Goal: Task Accomplishment & Management: Complete application form

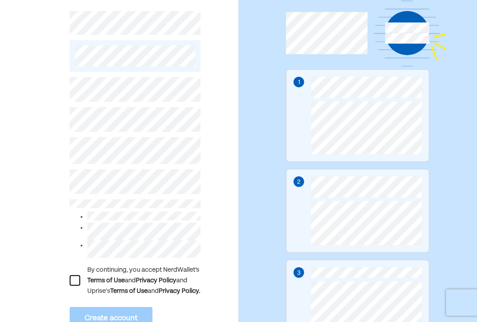
scroll to position [108, 0]
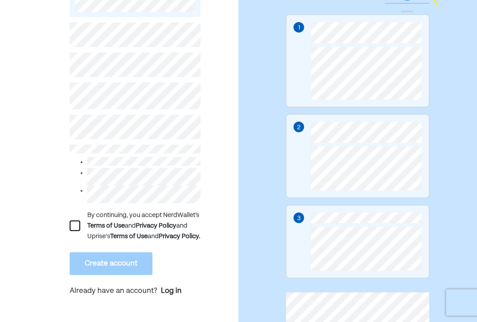
click at [76, 231] on div at bounding box center [75, 226] width 11 height 11
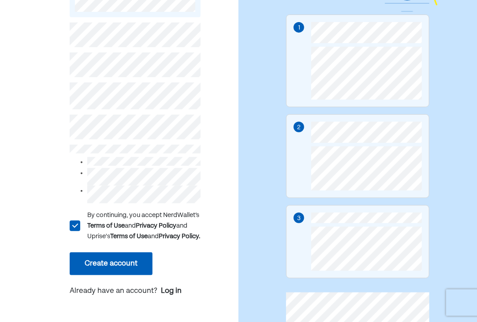
click at [113, 273] on button "Create account" at bounding box center [111, 263] width 83 height 23
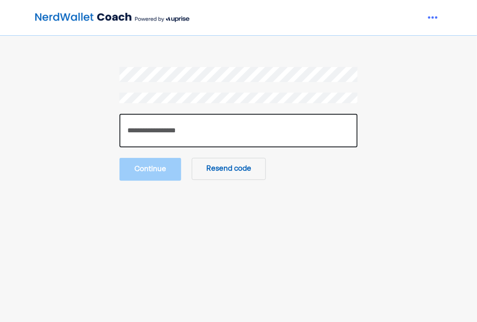
click at [188, 128] on input "number" at bounding box center [239, 131] width 238 height 34
paste input "******"
type input "******"
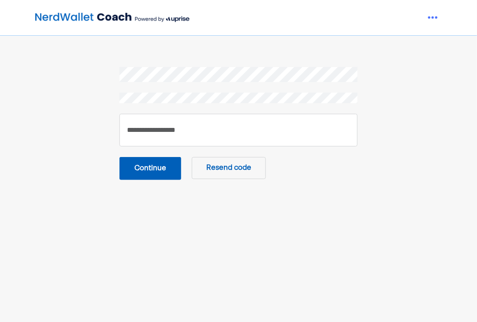
click at [146, 172] on button "Continue" at bounding box center [151, 168] width 62 height 23
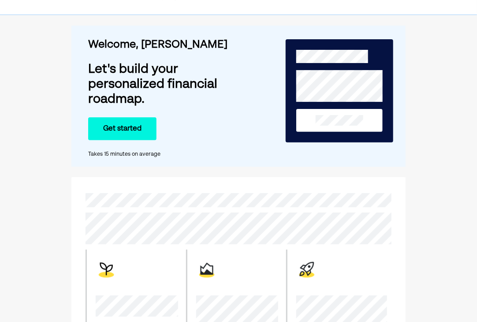
scroll to position [51, 0]
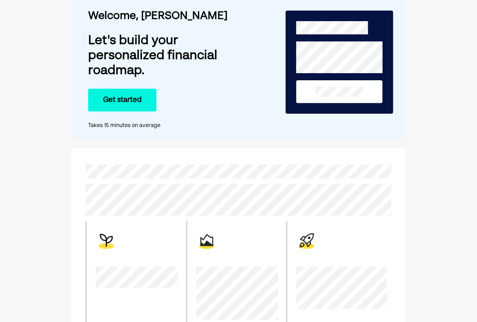
click at [113, 102] on button "Get started" at bounding box center [122, 100] width 68 height 23
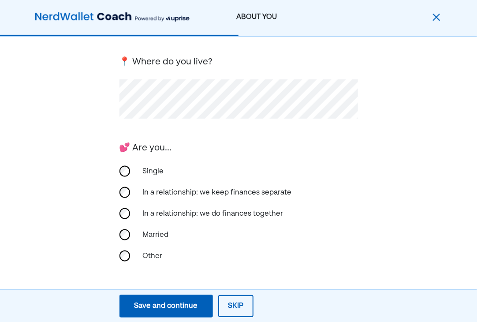
scroll to position [215, 0]
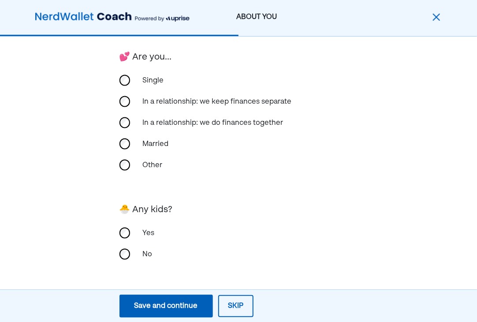
click at [165, 309] on div "Save and continue" at bounding box center [167, 306] width 64 height 11
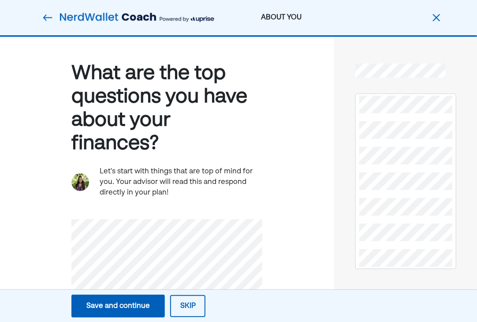
scroll to position [74, 0]
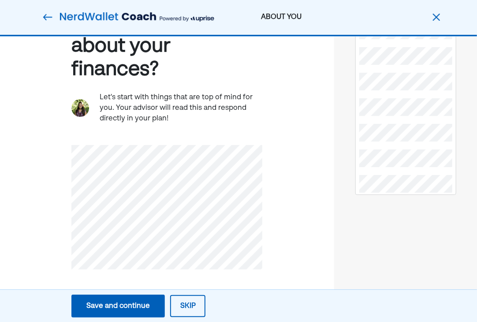
click at [113, 303] on div "Save and continue" at bounding box center [118, 306] width 64 height 11
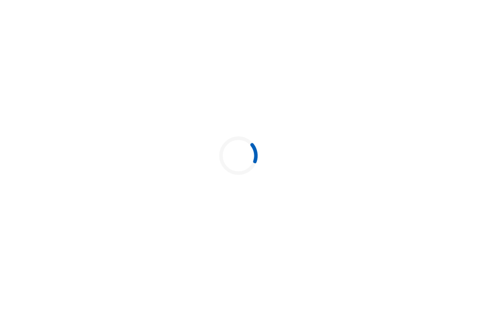
scroll to position [0, 0]
